Goal: Task Accomplishment & Management: Manage account settings

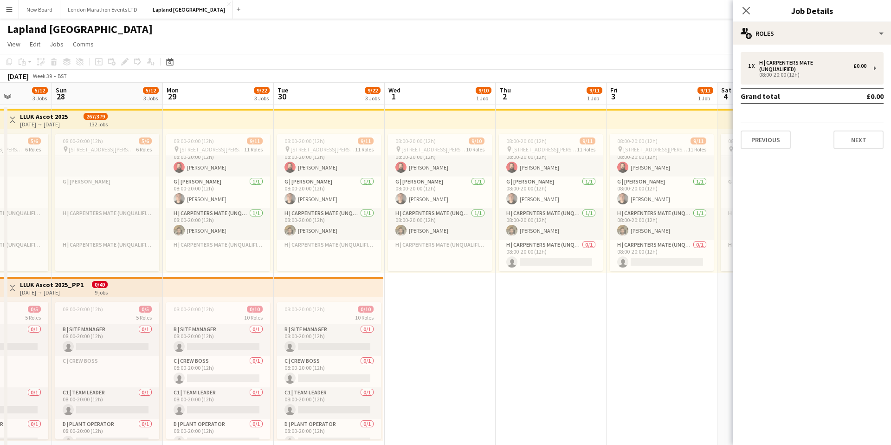
scroll to position [327, 0]
click at [746, 12] on icon "Close pop-in" at bounding box center [746, 10] width 9 height 9
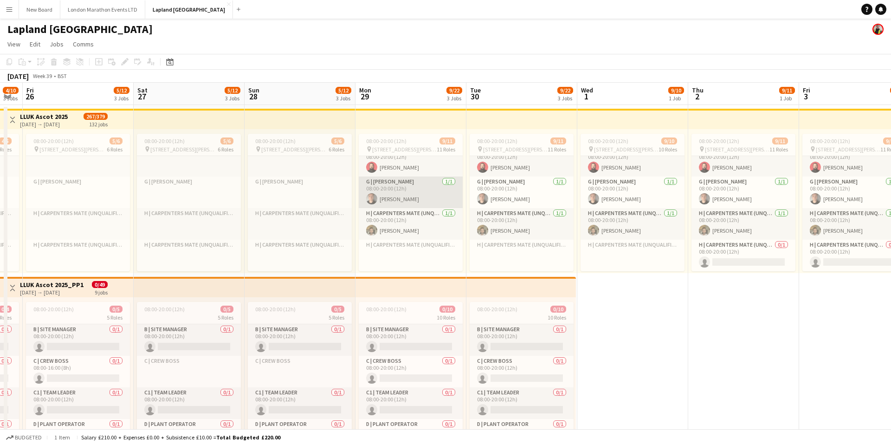
click at [419, 197] on app-card-role "G | Carpenter 1/1 08:00-20:00 (12h) Callum Howard" at bounding box center [411, 192] width 104 height 32
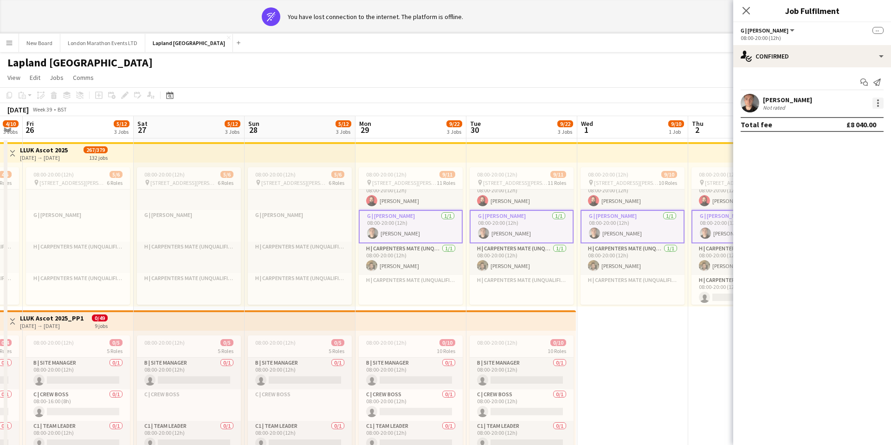
click at [802, 99] on div at bounding box center [878, 102] width 11 height 11
click at [802, 58] on div at bounding box center [445, 222] width 891 height 445
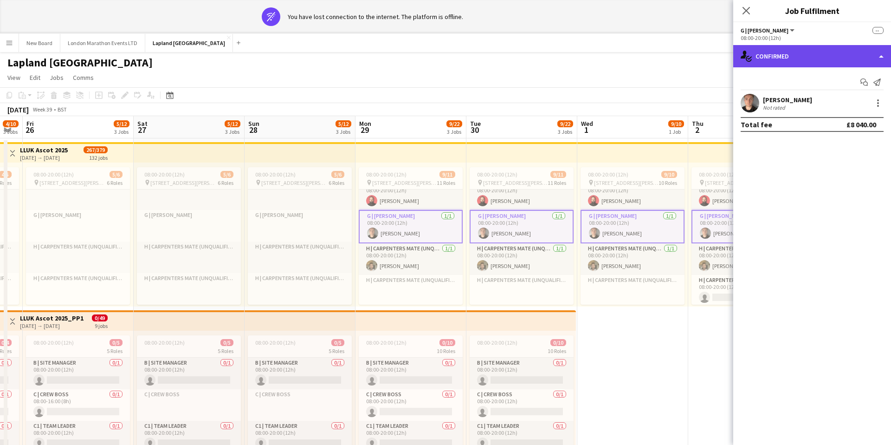
click at [802, 58] on div "single-neutral-actions-check-2 Confirmed" at bounding box center [812, 56] width 158 height 22
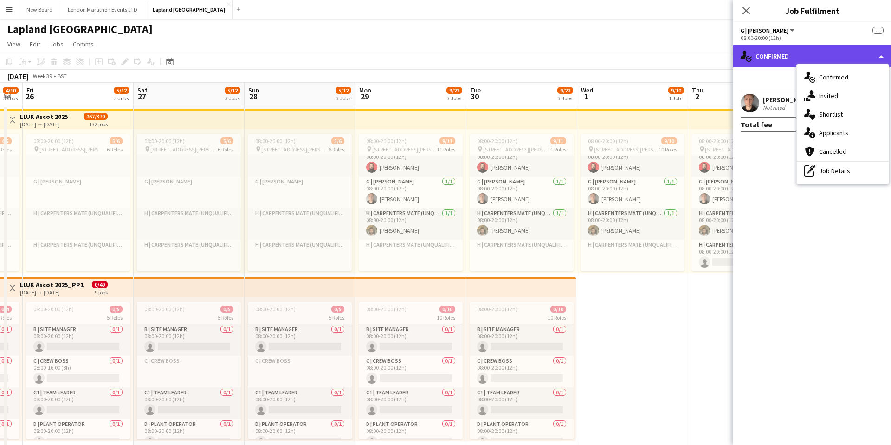
click at [802, 57] on div "single-neutral-actions-check-2 Confirmed" at bounding box center [812, 56] width 158 height 22
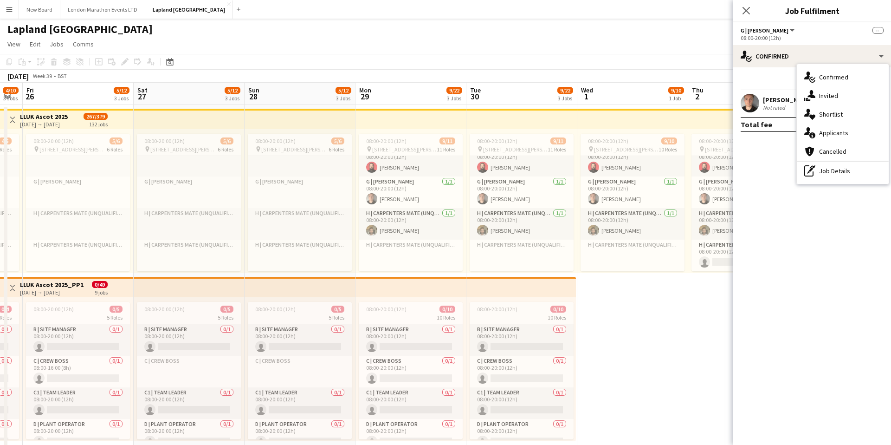
click at [772, 82] on div "Start chat Send notification" at bounding box center [812, 82] width 143 height 15
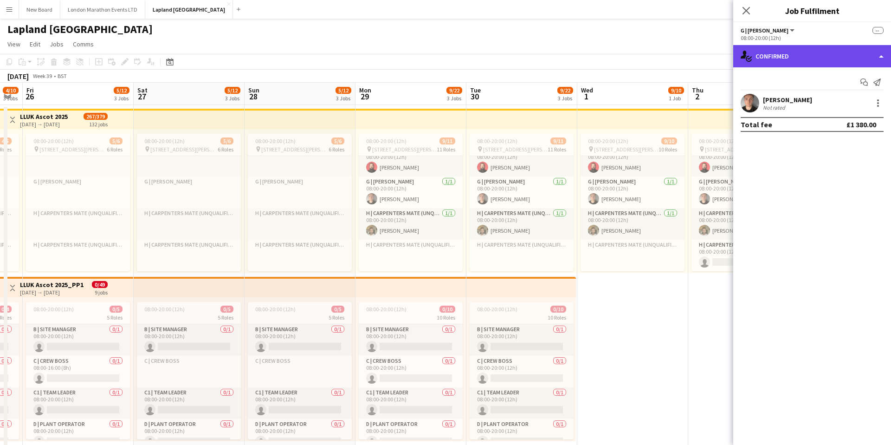
click at [802, 52] on div "single-neutral-actions-check-2 Confirmed" at bounding box center [812, 56] width 158 height 22
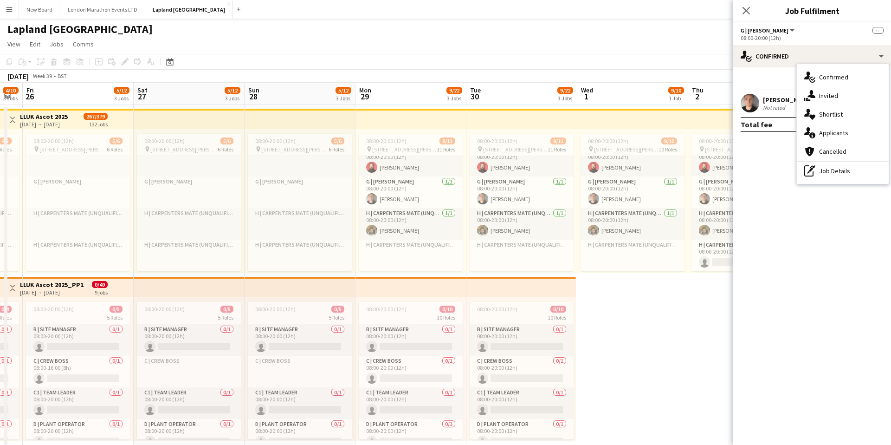
click at [783, 12] on h3 "Job Fulfilment" at bounding box center [812, 11] width 158 height 12
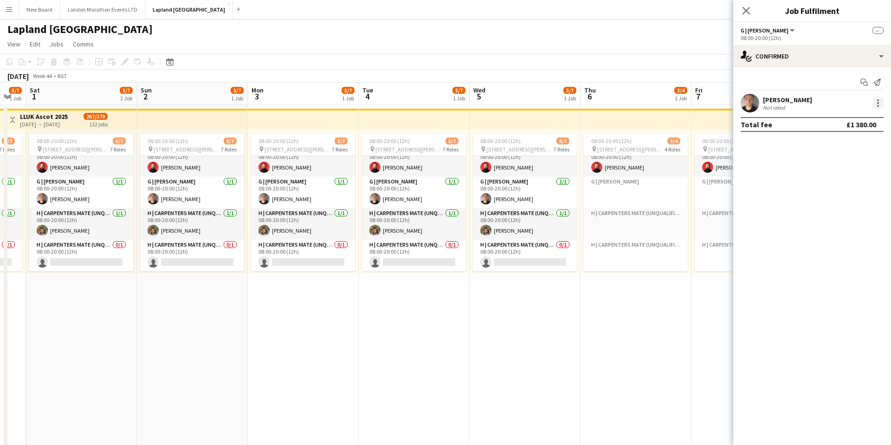
click at [802, 99] on div at bounding box center [878, 100] width 2 height 2
click at [802, 187] on span "Remove" at bounding box center [848, 187] width 58 height 8
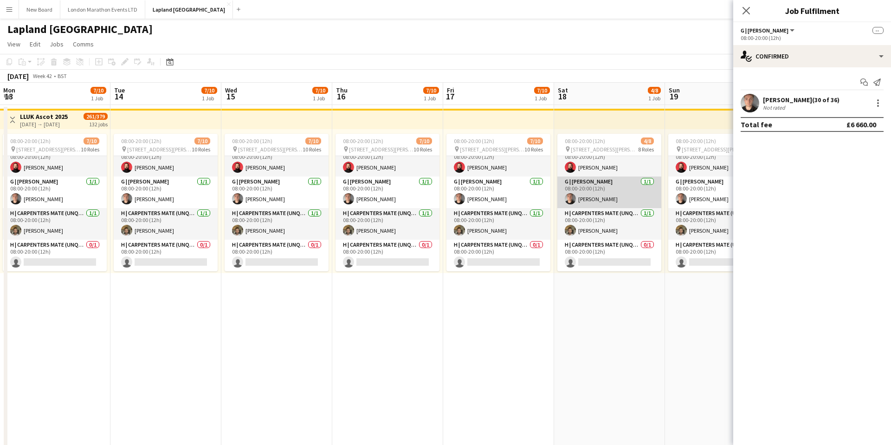
click at [616, 183] on app-card-role "G | Carpenter 1/1 08:00-20:00 (12h) Callum Howard" at bounding box center [610, 192] width 104 height 32
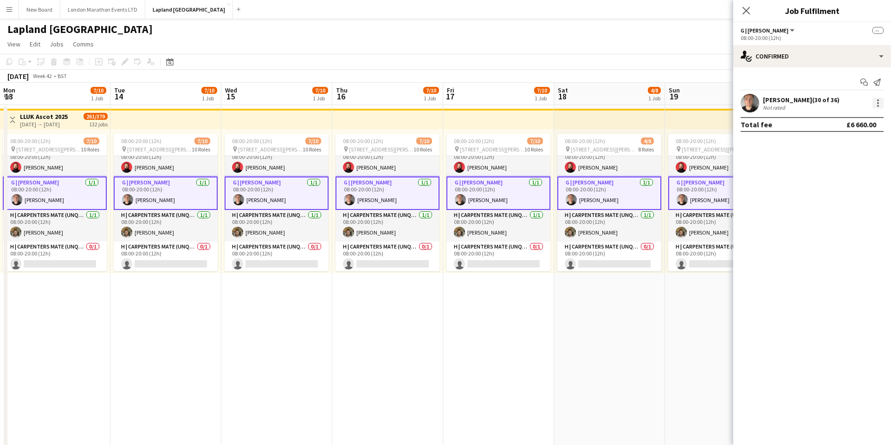
click at [802, 104] on div at bounding box center [878, 102] width 11 height 11
click at [802, 188] on span "Remove" at bounding box center [833, 187] width 28 height 8
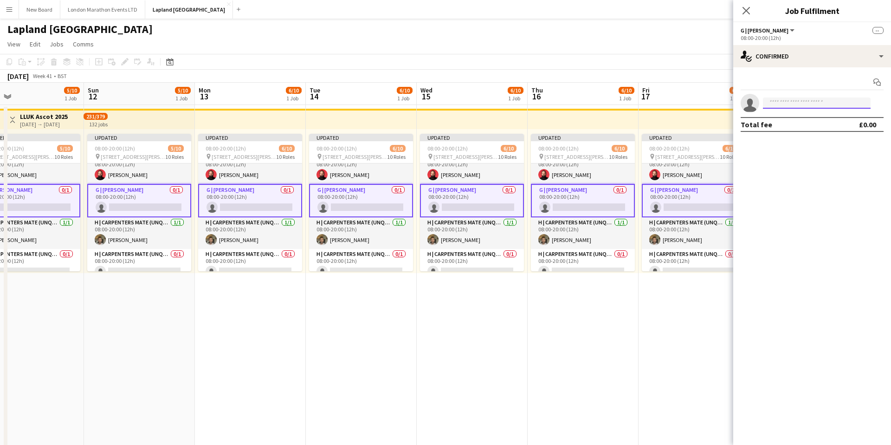
click at [793, 100] on input at bounding box center [817, 102] width 108 height 11
type input "****"
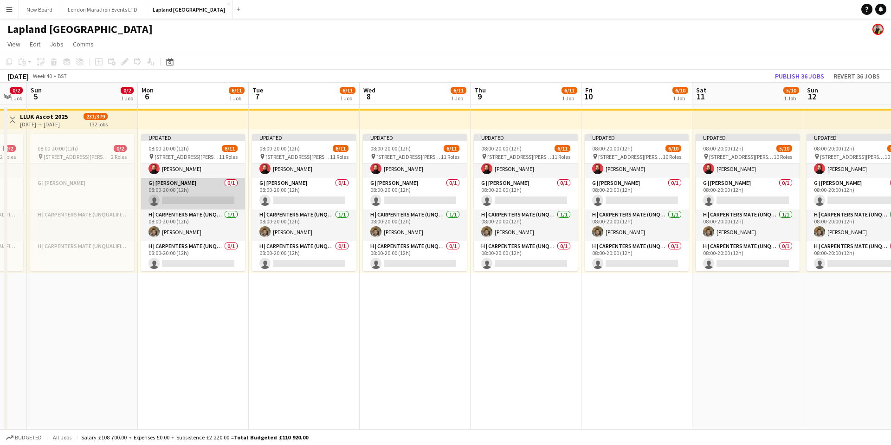
click at [209, 198] on app-card-role "G | [PERSON_NAME] 0/1 08:00-20:00 (12h) single-neutral-actions" at bounding box center [193, 194] width 104 height 32
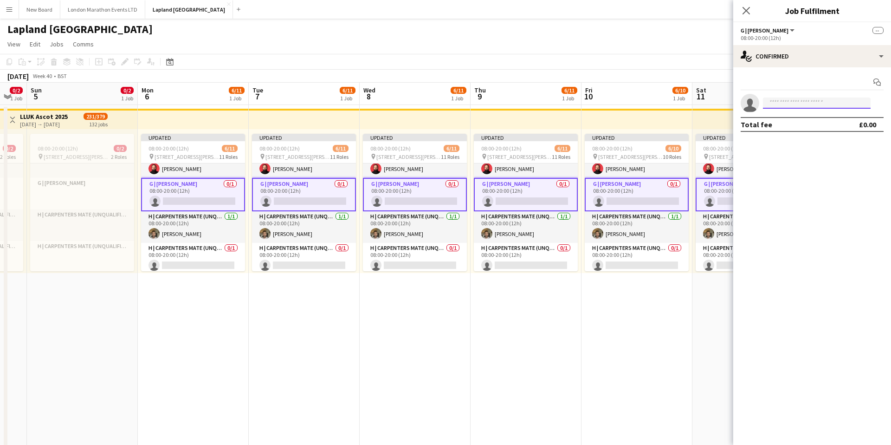
click at [805, 105] on input at bounding box center [817, 102] width 108 height 11
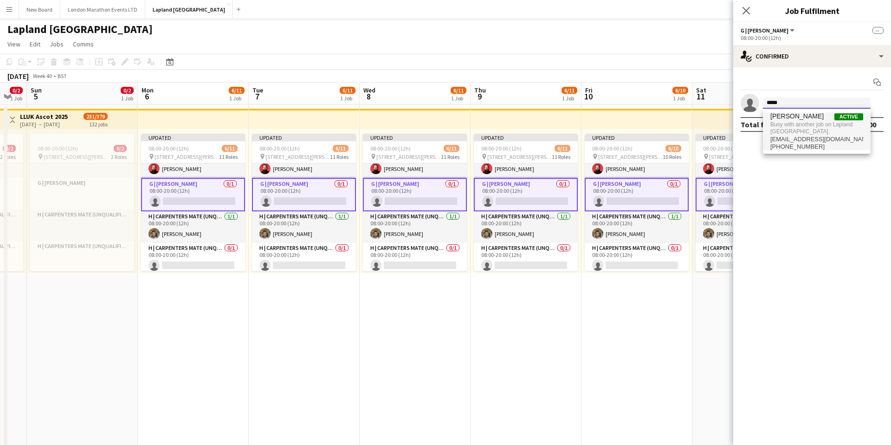
type input "*****"
click at [815, 125] on span "Busy with another job on Lapland [GEOGRAPHIC_DATA]." at bounding box center [817, 127] width 93 height 15
type input "*"
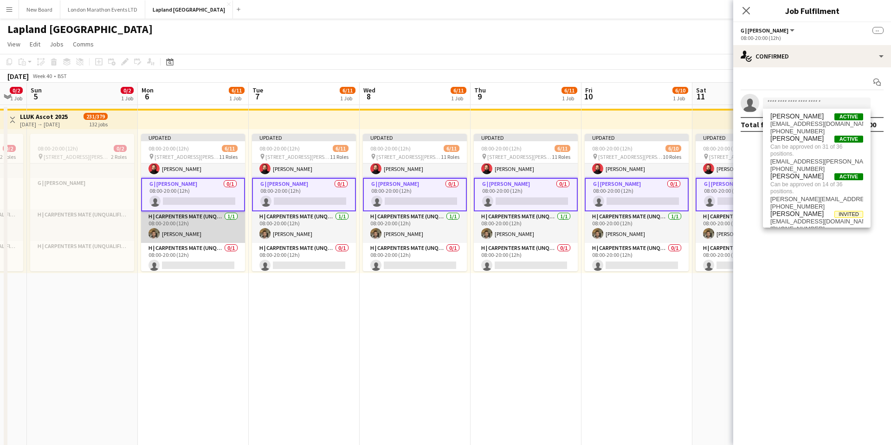
click at [188, 227] on app-card-role "H | Carpenters Mate (Unqualified) [DATE] 08:00-20:00 (12h) [PERSON_NAME]" at bounding box center [193, 227] width 104 height 32
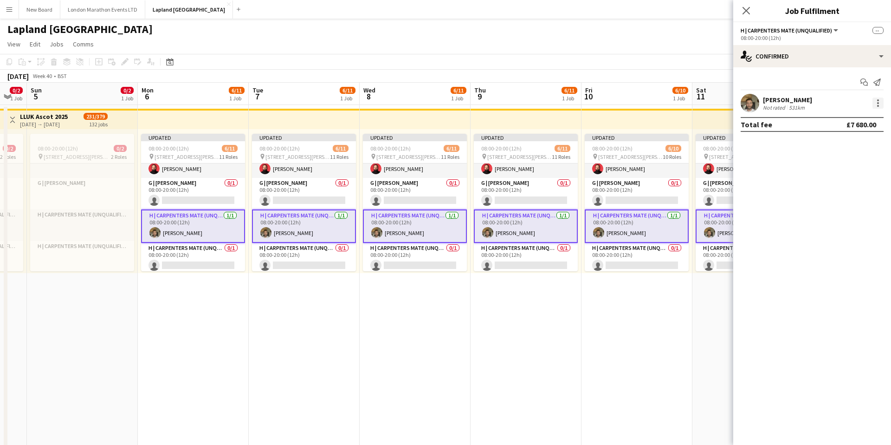
click at [876, 101] on div at bounding box center [878, 102] width 11 height 11
click at [831, 183] on span "Remove" at bounding box center [833, 187] width 28 height 8
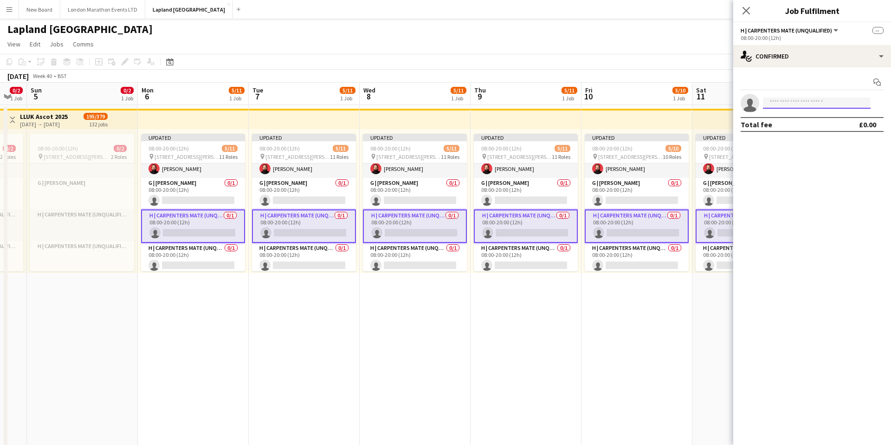
click at [792, 103] on input at bounding box center [817, 102] width 108 height 11
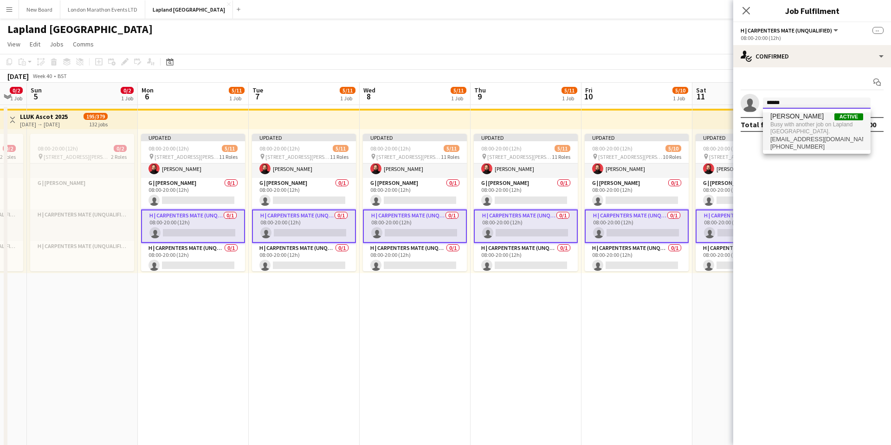
type input "******"
click at [801, 125] on span "Busy with another job on Lapland [GEOGRAPHIC_DATA]." at bounding box center [817, 127] width 93 height 15
type input "******"
click at [801, 120] on span "[PERSON_NAME]" at bounding box center [797, 116] width 53 height 8
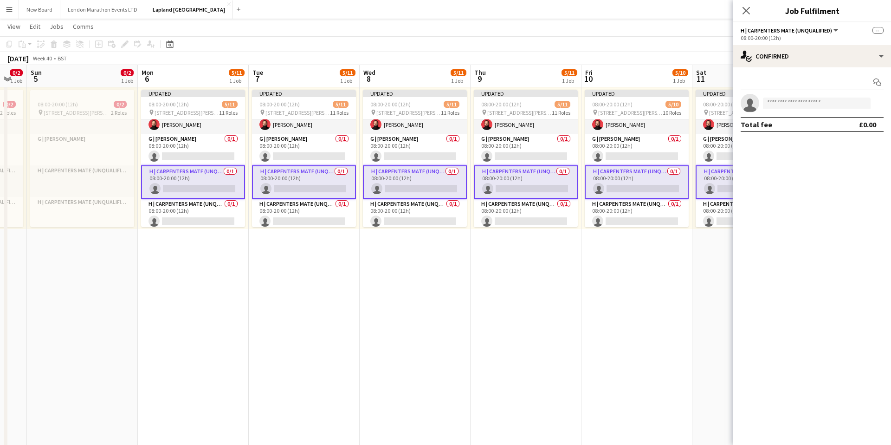
click at [497, 302] on app-date-cell "Updated 08:00-20:00 (12h) 5/11 pin [STREET_ADDRESS][PERSON_NAME] 11 Roles B | S…" at bounding box center [526, 315] width 111 height 508
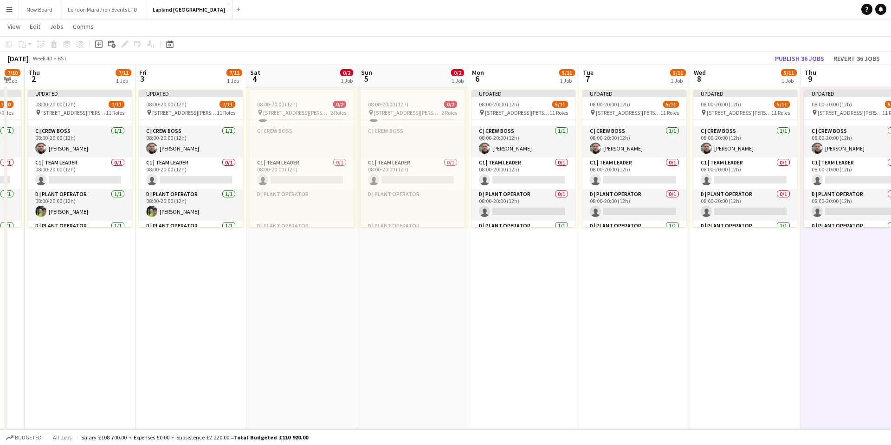
click at [481, 336] on app-date-cell "Updated 08:00-20:00 (12h) 5/11 pin [STREET_ADDRESS][PERSON_NAME] 11 Roles B | S…" at bounding box center [523, 315] width 111 height 508
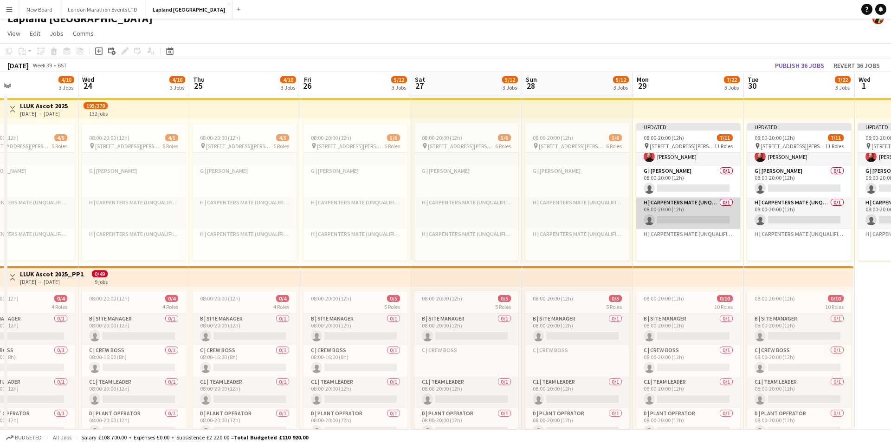
click at [708, 209] on app-card-role "H | Carpenters Mate (Unqualified) 0/1 08:00-20:00 (12h) single-neutral-actions" at bounding box center [688, 213] width 104 height 32
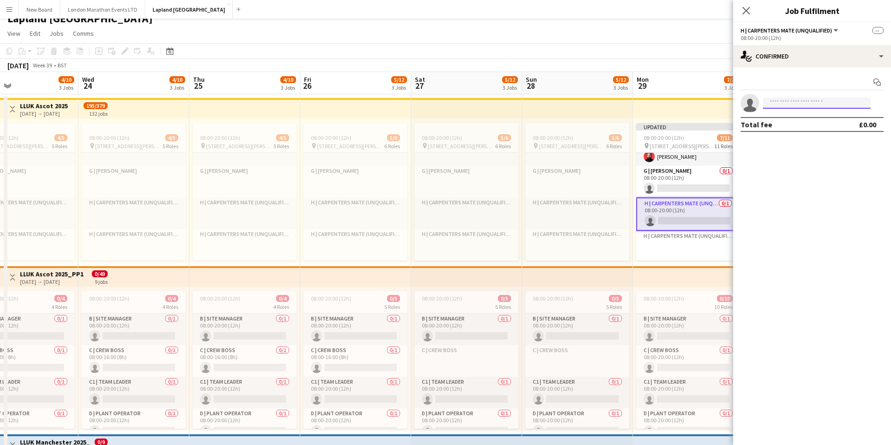
click at [826, 101] on input at bounding box center [817, 102] width 108 height 11
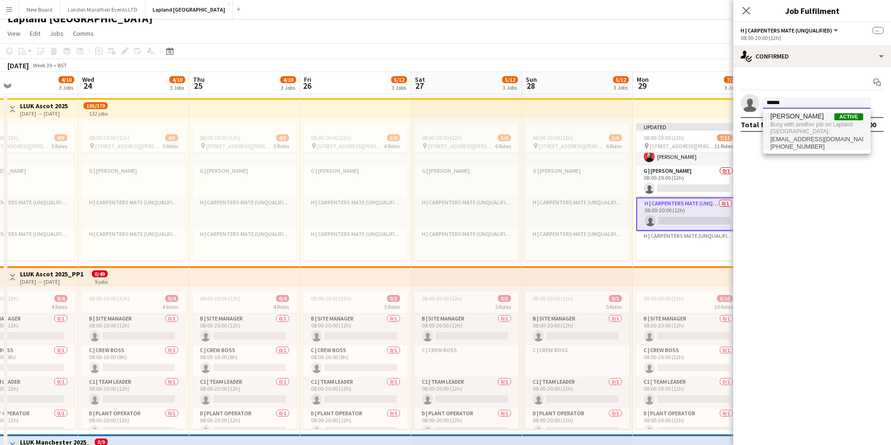
type input "******"
click at [817, 127] on span "Busy with another job on Lapland [GEOGRAPHIC_DATA]." at bounding box center [817, 127] width 93 height 15
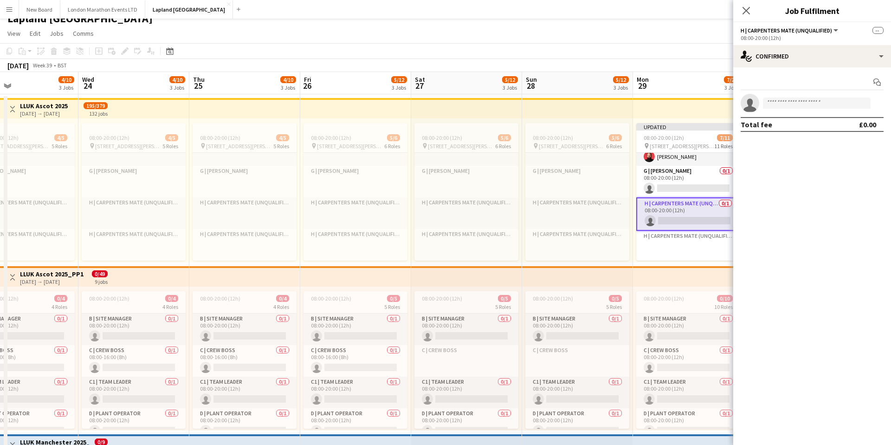
click at [749, 13] on icon at bounding box center [746, 10] width 7 height 7
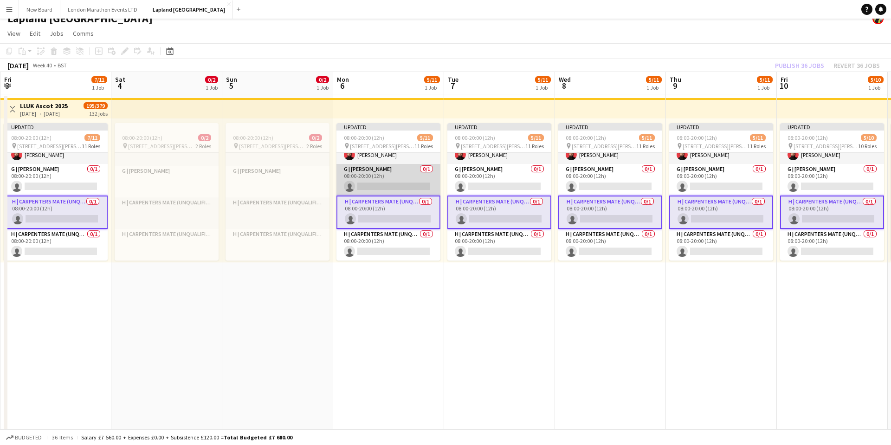
click at [383, 179] on app-card-role "G | [PERSON_NAME] 0/1 08:00-20:00 (12h) single-neutral-actions" at bounding box center [389, 180] width 104 height 32
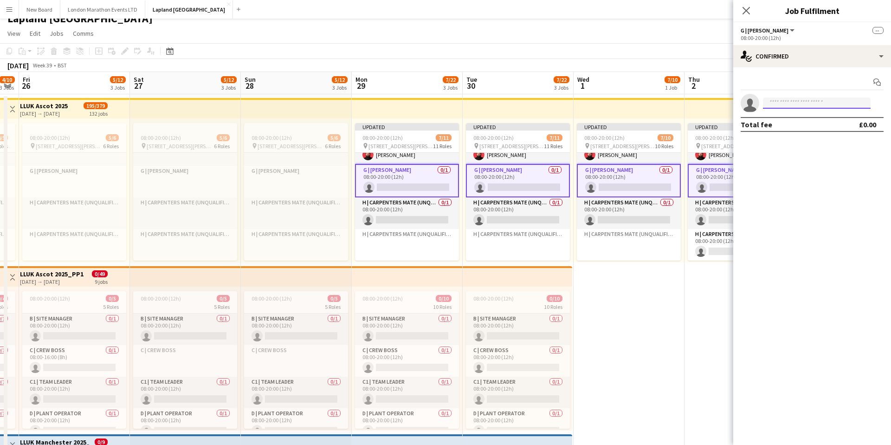
click at [786, 102] on input at bounding box center [817, 102] width 108 height 11
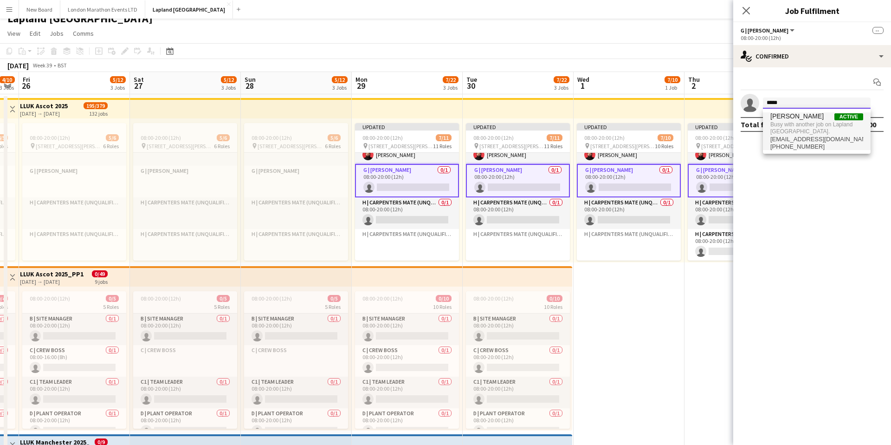
type input "*****"
click at [802, 125] on span "Busy with another job on Lapland [GEOGRAPHIC_DATA]." at bounding box center [817, 127] width 93 height 15
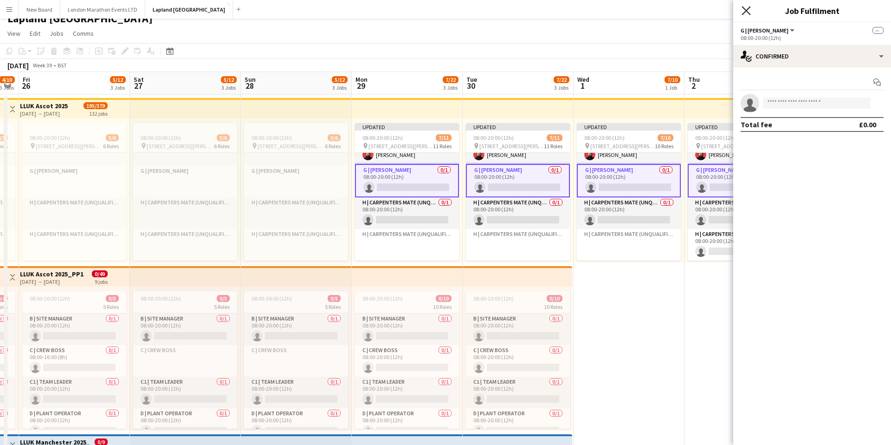
click at [745, 14] on icon "Close pop-in" at bounding box center [746, 10] width 9 height 9
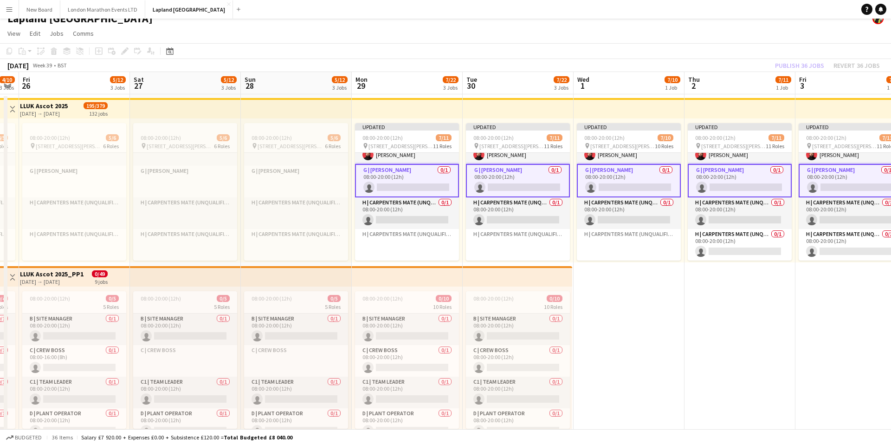
click at [641, 113] on app-top-bar at bounding box center [629, 108] width 111 height 20
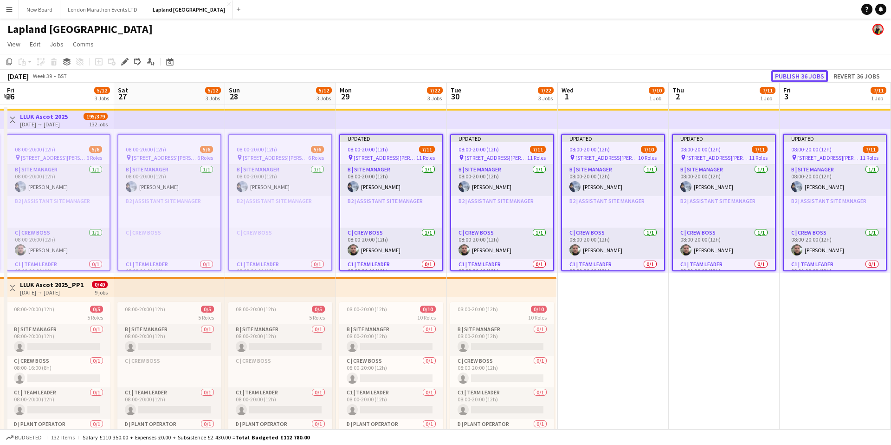
click at [804, 73] on button "Publish 36 jobs" at bounding box center [800, 76] width 57 height 12
